Goal: Ask a question

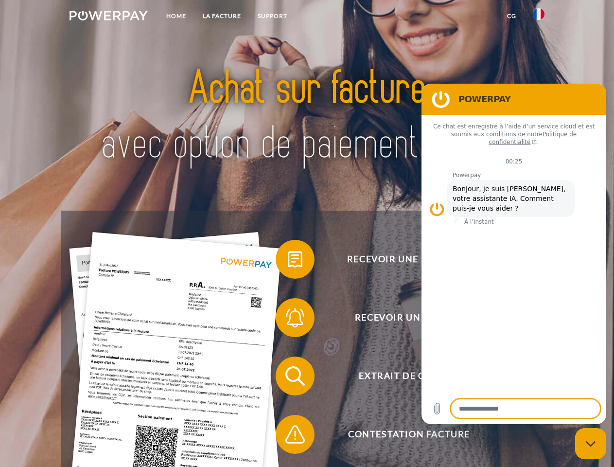
click at [108, 17] on img at bounding box center [109, 16] width 78 height 10
click at [539, 17] on img at bounding box center [539, 14] width 12 height 12
click at [511, 16] on link "CG" at bounding box center [512, 16] width 26 height 18
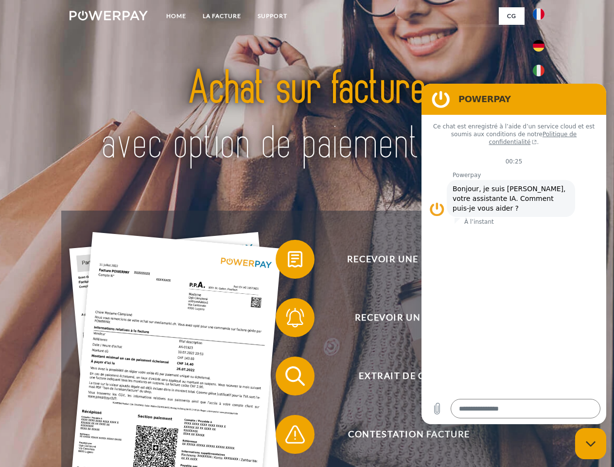
click at [288, 261] on span at bounding box center [280, 259] width 49 height 49
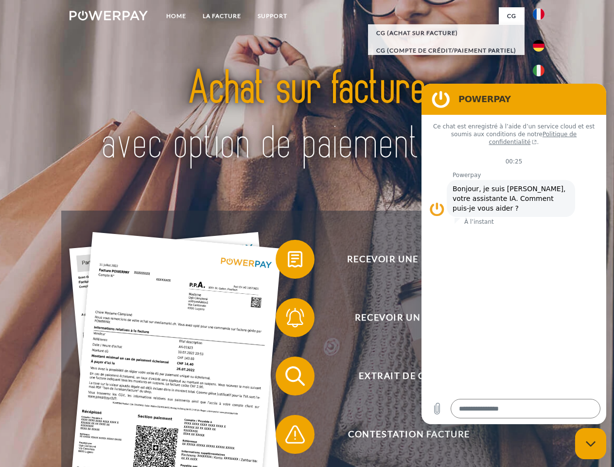
click at [288, 319] on span at bounding box center [280, 317] width 49 height 49
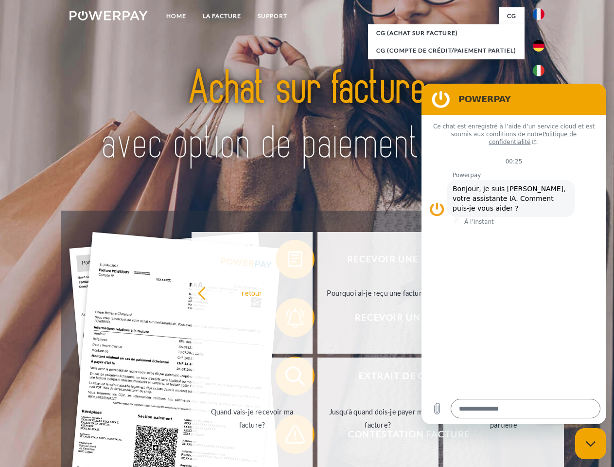
click at [317, 378] on link "Jusqu'à quand dois-je payer ma facture?" at bounding box center [377, 418] width 121 height 122
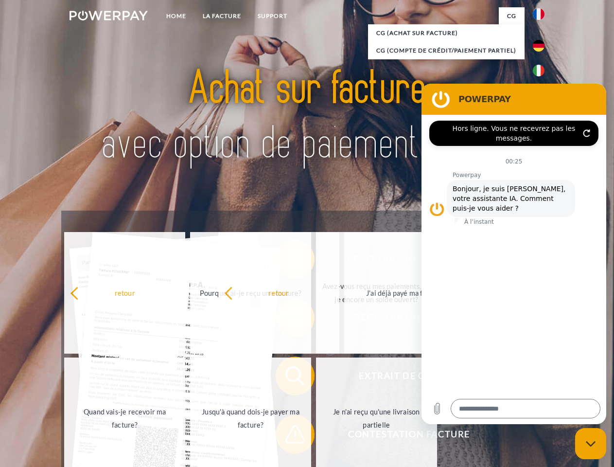
click at [288, 436] on span at bounding box center [280, 434] width 49 height 49
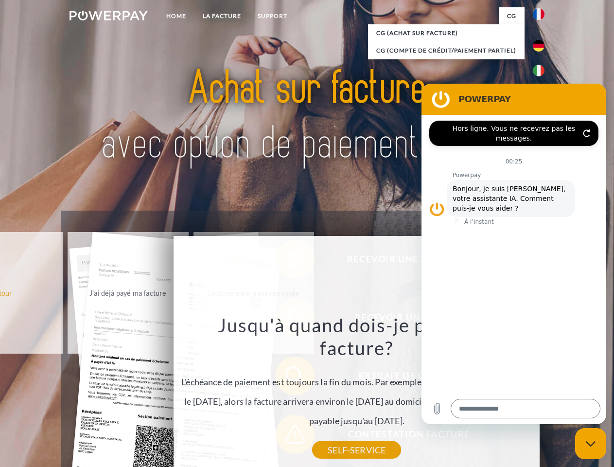
click at [591, 443] on icon "Fermer la fenêtre de messagerie" at bounding box center [591, 443] width 10 height 6
type textarea "*"
